Goal: Use online tool/utility: Utilize a website feature to perform a specific function

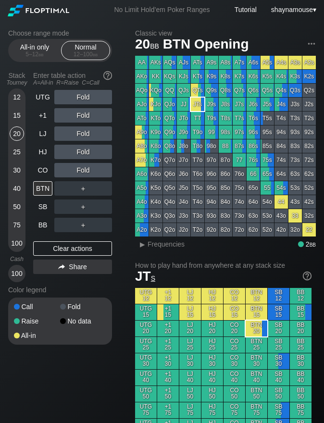
click at [18, 118] on div "15" at bounding box center [17, 115] width 14 height 14
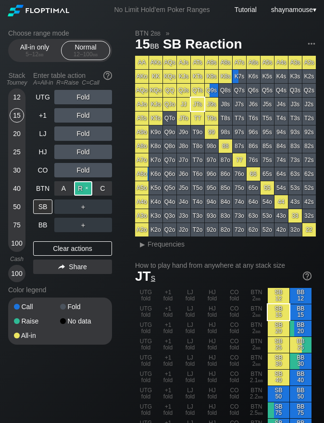
click at [78, 190] on div "R ✕" at bounding box center [83, 188] width 19 height 14
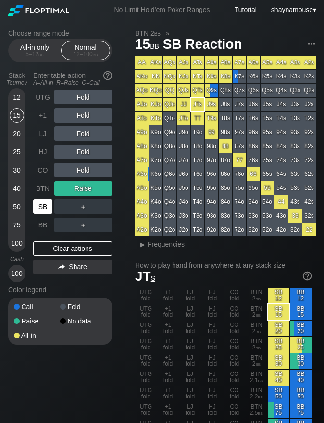
click at [40, 208] on div "SB" at bounding box center [42, 206] width 19 height 14
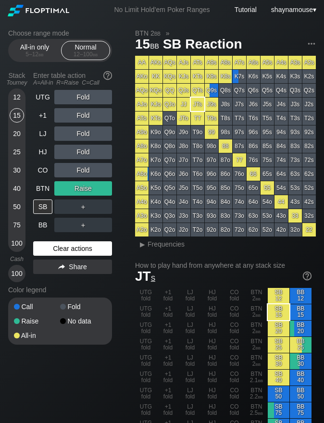
click at [57, 249] on div "Clear actions" at bounding box center [72, 248] width 79 height 14
click at [56, 249] on div "Clear actions" at bounding box center [72, 248] width 79 height 14
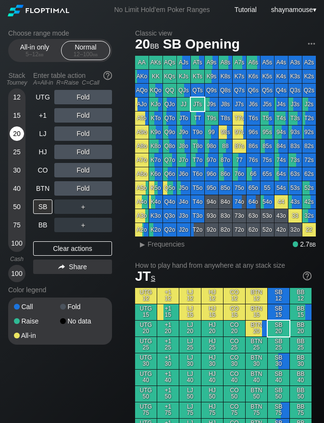
click at [19, 134] on div "20" at bounding box center [17, 133] width 14 height 14
click at [79, 158] on div "R ✕" at bounding box center [83, 152] width 19 height 14
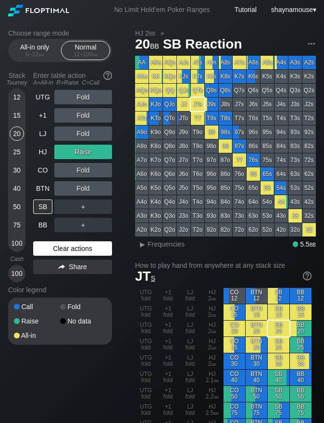
click at [97, 254] on div "Clear actions" at bounding box center [72, 248] width 79 height 14
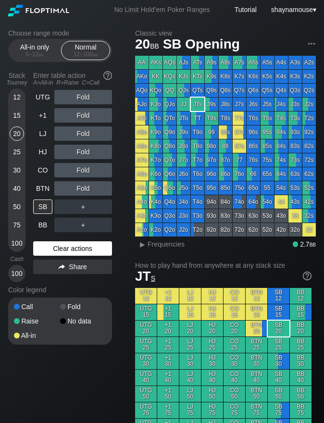
click at [97, 254] on div "Clear actions" at bounding box center [72, 248] width 79 height 14
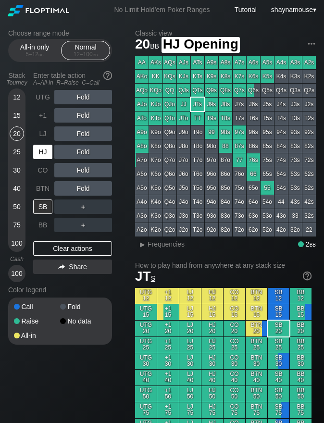
click at [46, 156] on div "HJ" at bounding box center [42, 152] width 19 height 14
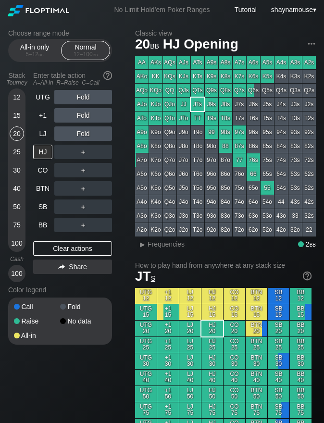
click at [14, 99] on div "12" at bounding box center [17, 97] width 14 height 14
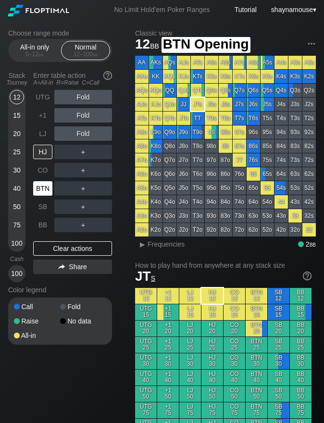
click at [43, 191] on div "BTN" at bounding box center [42, 188] width 19 height 14
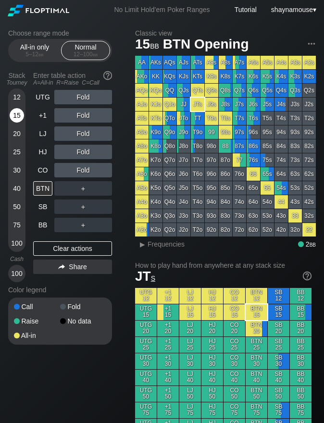
click at [14, 115] on div "15" at bounding box center [17, 115] width 14 height 14
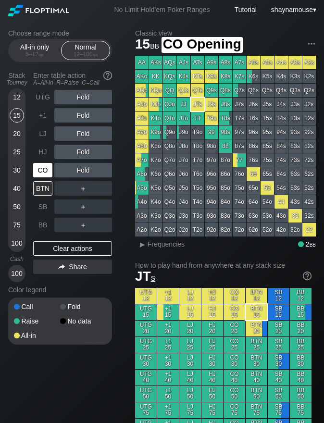
click at [38, 174] on div "CO" at bounding box center [42, 170] width 19 height 14
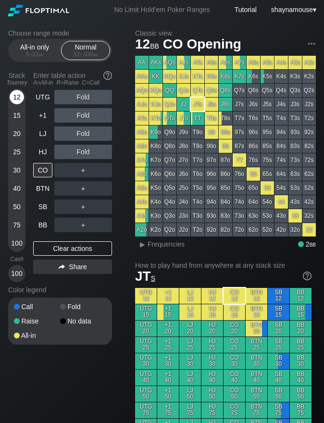
click at [21, 93] on div "12" at bounding box center [17, 97] width 14 height 14
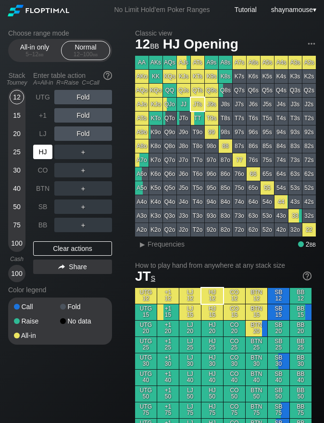
click at [42, 148] on div "HJ" at bounding box center [42, 152] width 19 height 14
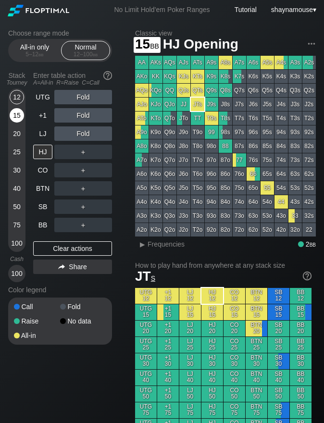
click at [23, 115] on div "15" at bounding box center [17, 115] width 14 height 14
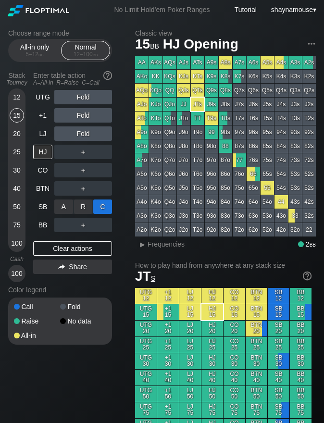
click at [106, 209] on div "C ✕" at bounding box center [102, 206] width 19 height 14
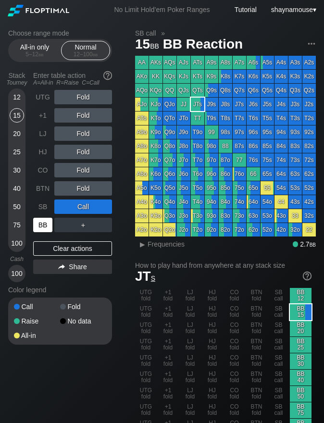
click at [39, 229] on div "BB" at bounding box center [42, 225] width 19 height 14
click at [105, 206] on div "C ✕" at bounding box center [102, 206] width 19 height 14
click at [104, 208] on div "C ✕" at bounding box center [102, 206] width 19 height 14
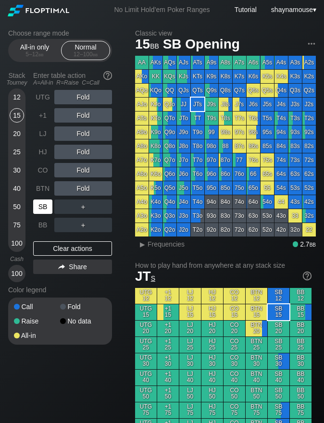
click at [42, 205] on div "SB" at bounding box center [42, 206] width 19 height 14
click at [84, 191] on div "R ✕" at bounding box center [83, 188] width 19 height 14
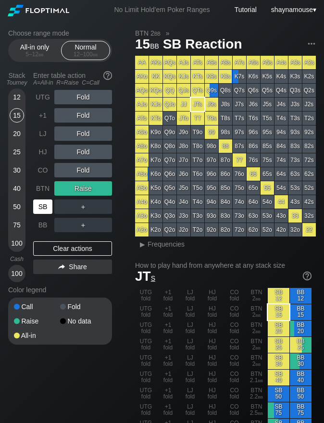
click at [44, 210] on div "SB" at bounding box center [42, 206] width 19 height 14
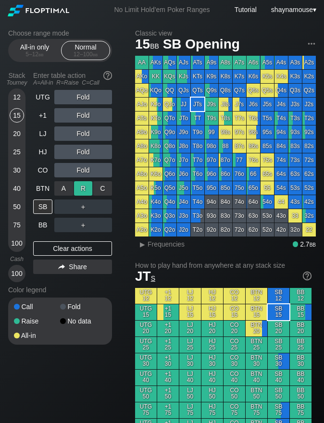
click at [88, 193] on div "R ✕" at bounding box center [83, 188] width 19 height 14
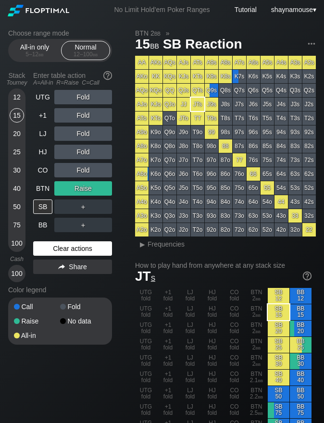
click at [71, 253] on div "Clear actions" at bounding box center [72, 248] width 79 height 14
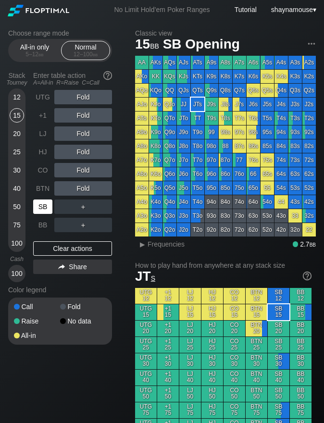
click at [42, 207] on div "SB" at bounding box center [42, 206] width 19 height 14
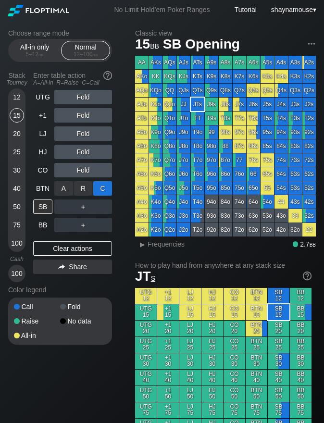
click at [104, 188] on div "C ✕" at bounding box center [102, 188] width 19 height 14
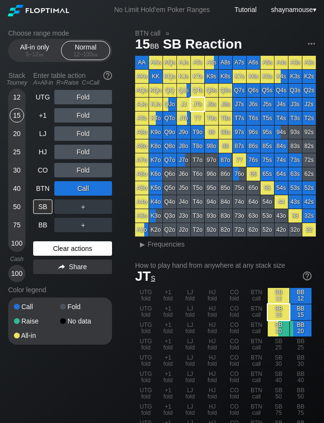
click at [99, 253] on div "Clear actions" at bounding box center [72, 248] width 79 height 14
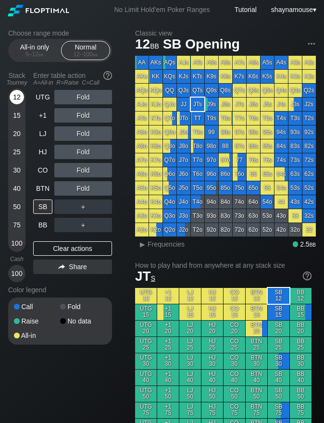
click at [17, 97] on div "12" at bounding box center [17, 97] width 14 height 14
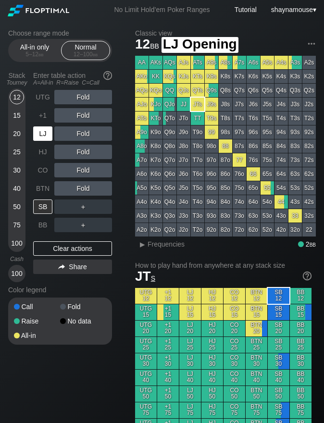
click at [43, 138] on div "LJ" at bounding box center [42, 133] width 19 height 14
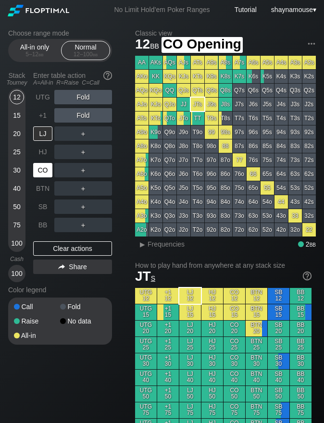
click at [43, 177] on div "CO" at bounding box center [43, 170] width 21 height 18
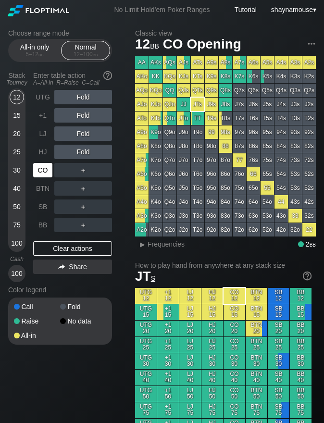
click at [43, 177] on div "CO" at bounding box center [43, 170] width 21 height 18
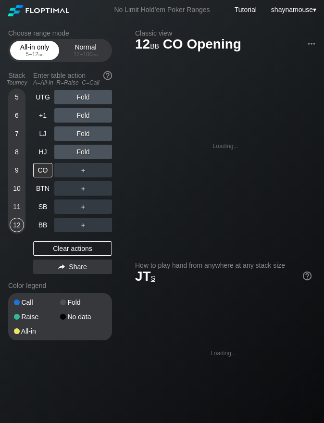
click at [32, 49] on div "All-in only 5 – 12 bb" at bounding box center [34, 50] width 44 height 18
drag, startPoint x: 12, startPoint y: 185, endPoint x: 28, endPoint y: 201, distance: 22.1
click at [13, 186] on div "10" at bounding box center [17, 188] width 14 height 14
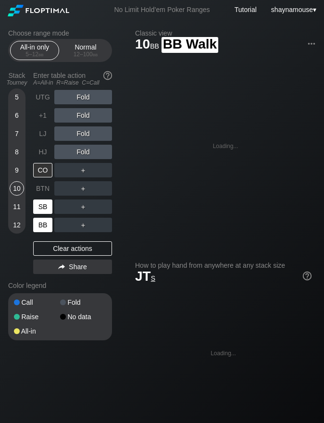
drag, startPoint x: 39, startPoint y: 216, endPoint x: 40, endPoint y: 211, distance: 4.9
click at [40, 216] on div "BB" at bounding box center [43, 225] width 21 height 18
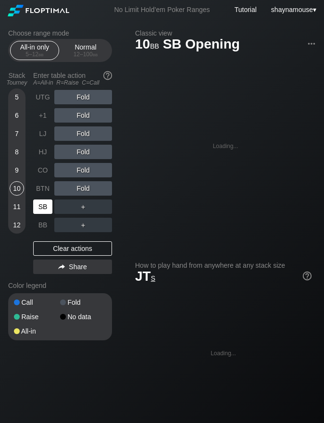
click at [41, 211] on div "SB" at bounding box center [42, 206] width 19 height 14
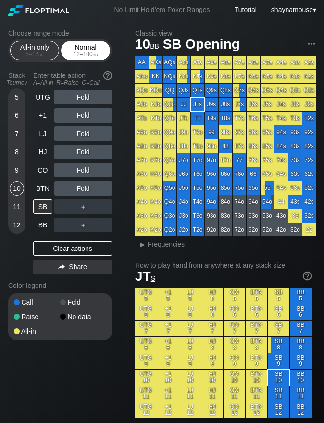
click at [91, 56] on div "12 – 100 bb" at bounding box center [85, 54] width 40 height 7
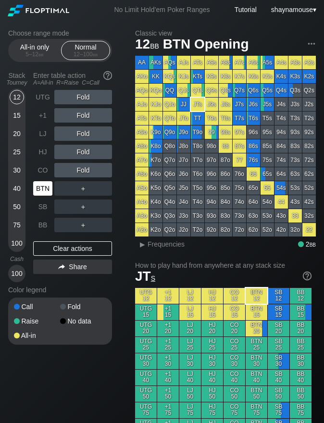
click at [46, 188] on div "BTN" at bounding box center [42, 188] width 19 height 14
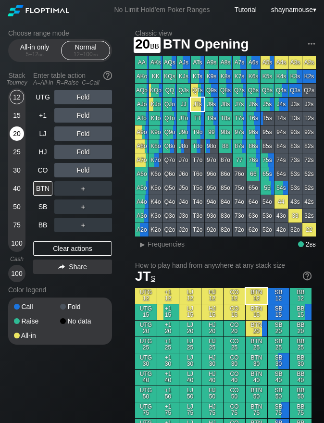
click at [20, 136] on div "20" at bounding box center [17, 133] width 14 height 14
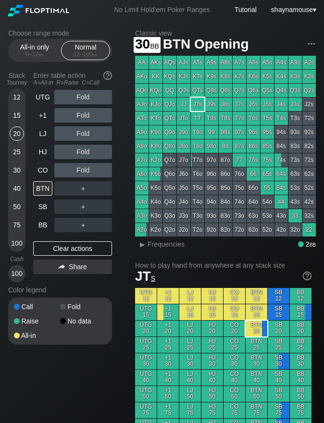
click at [20, 173] on div "30" at bounding box center [17, 170] width 14 height 14
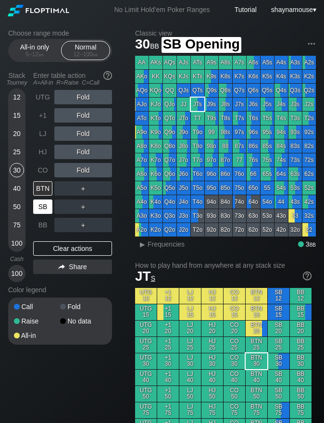
click at [43, 209] on div "SB" at bounding box center [42, 206] width 19 height 14
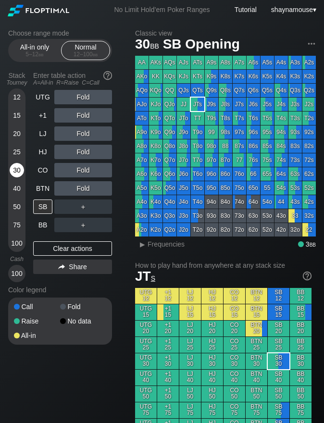
click at [13, 164] on div "30" at bounding box center [17, 170] width 14 height 14
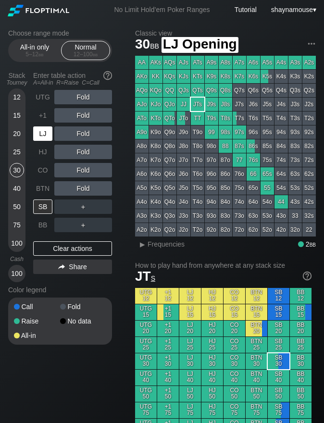
click at [46, 134] on div "LJ" at bounding box center [42, 133] width 19 height 14
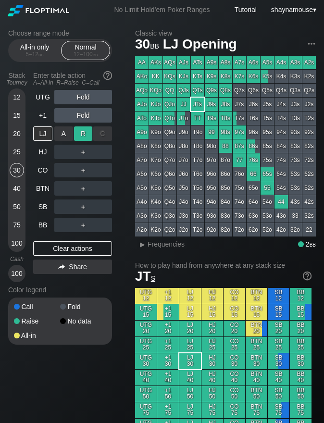
click at [83, 132] on div "R ✕" at bounding box center [83, 133] width 19 height 14
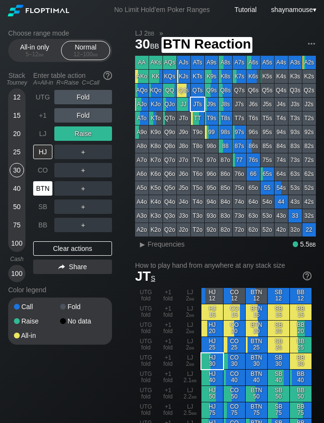
click at [39, 187] on div "BTN" at bounding box center [42, 188] width 19 height 14
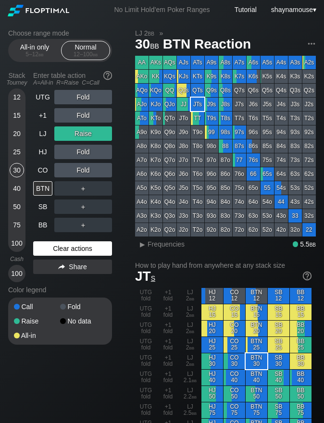
click at [86, 247] on div "Clear actions" at bounding box center [72, 248] width 79 height 14
click at [86, 249] on div "Clear actions" at bounding box center [72, 248] width 79 height 14
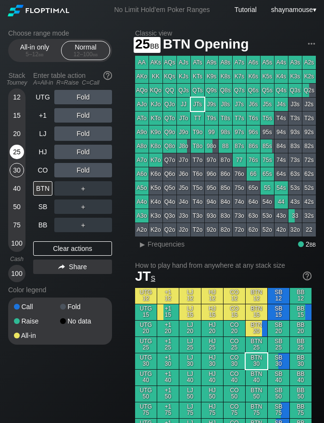
click at [15, 153] on div "25" at bounding box center [17, 152] width 14 height 14
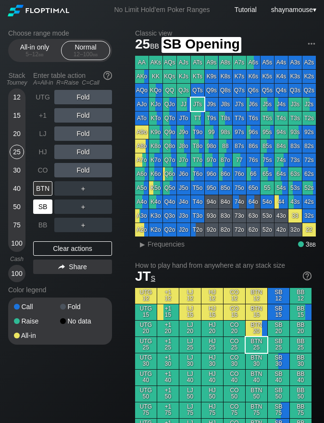
click at [46, 204] on div "SB" at bounding box center [42, 206] width 19 height 14
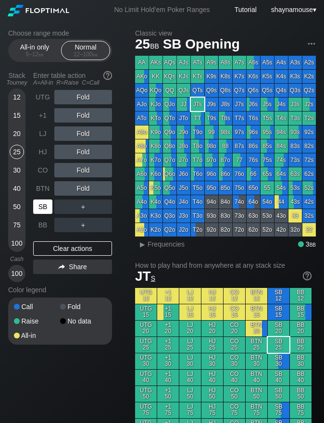
click at [46, 204] on div "SB" at bounding box center [42, 206] width 19 height 14
